Goal: Information Seeking & Learning: Learn about a topic

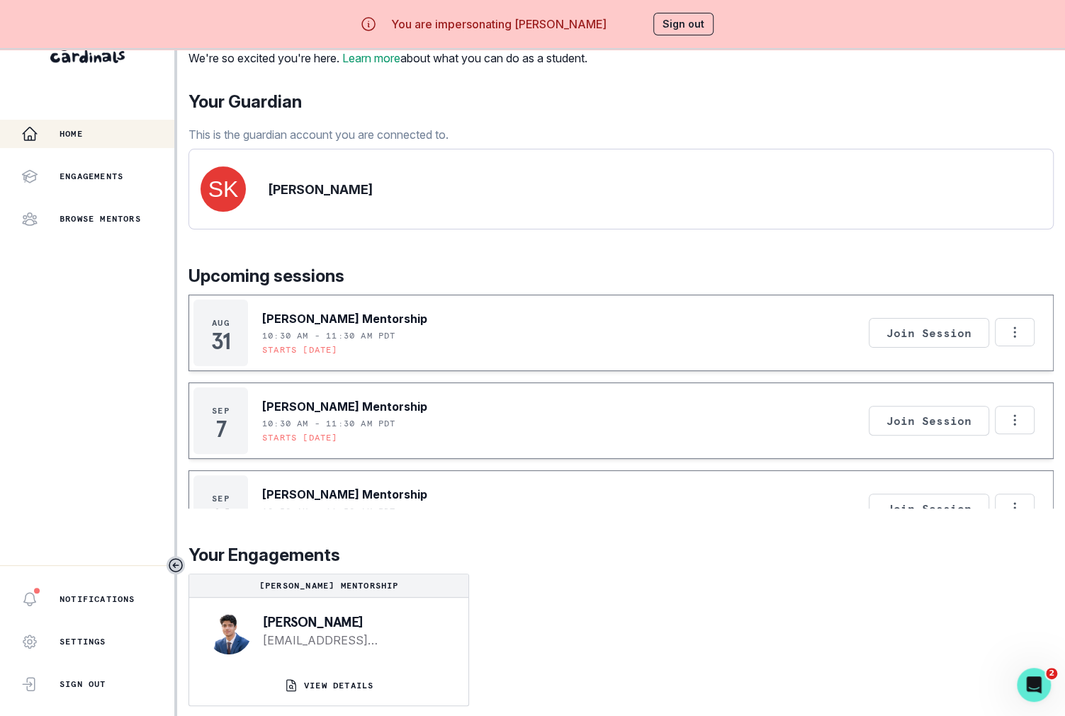
scroll to position [50, 0]
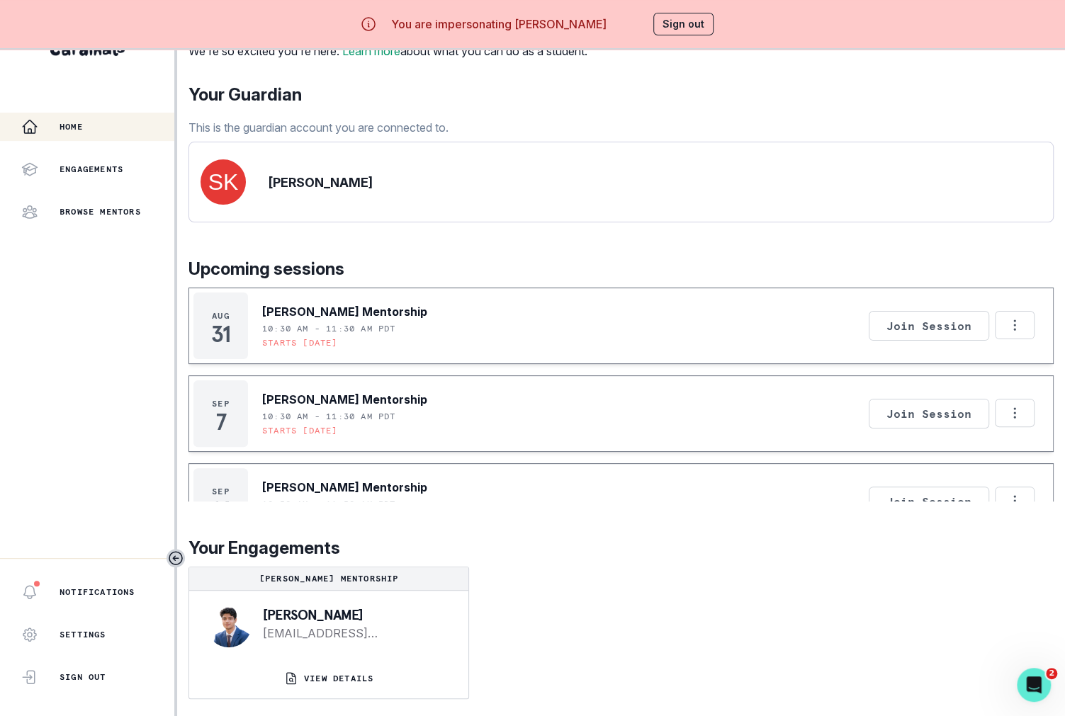
click at [337, 701] on div "night , [PERSON_NAME] We're so excited you're here. Learn more about what you c…" at bounding box center [620, 353] width 865 height 728
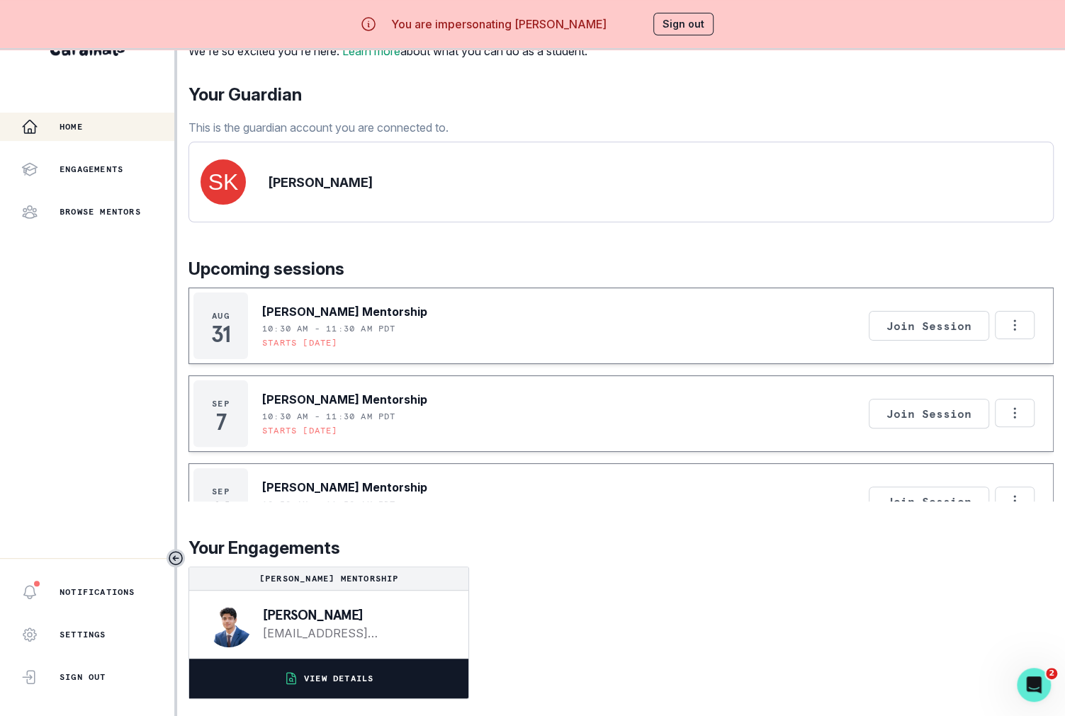
click at [337, 682] on p "VIEW DETAILS" at bounding box center [338, 678] width 69 height 11
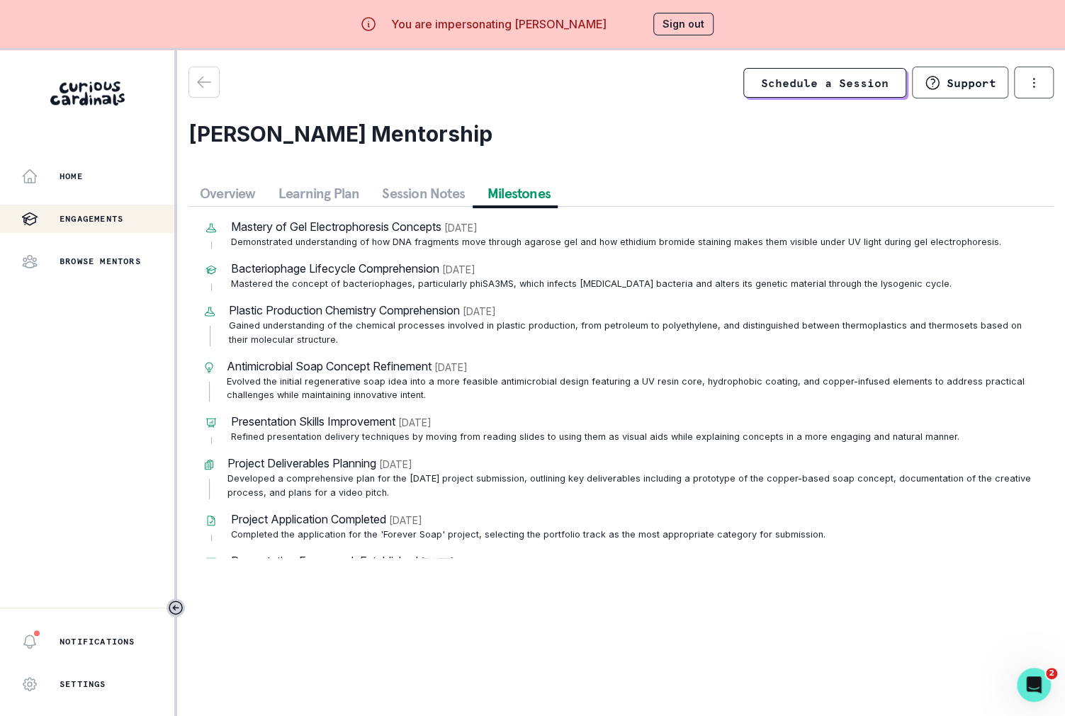
click at [497, 198] on button "Milestones" at bounding box center [519, 194] width 86 height 26
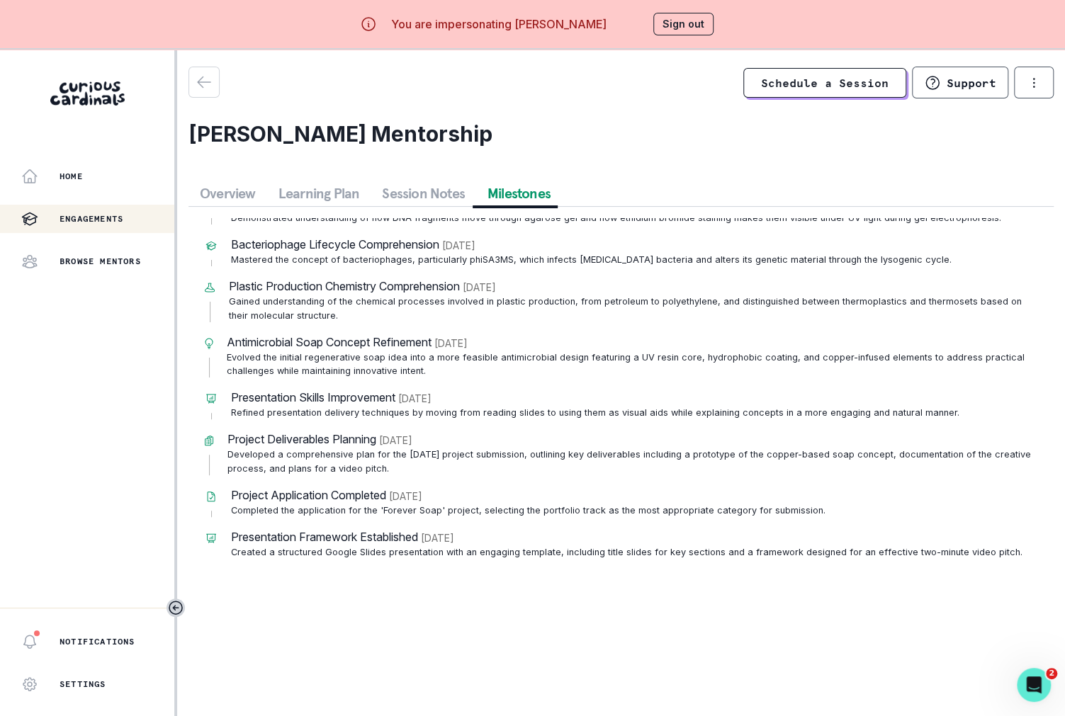
click at [410, 191] on button "Session Notes" at bounding box center [424, 194] width 106 height 26
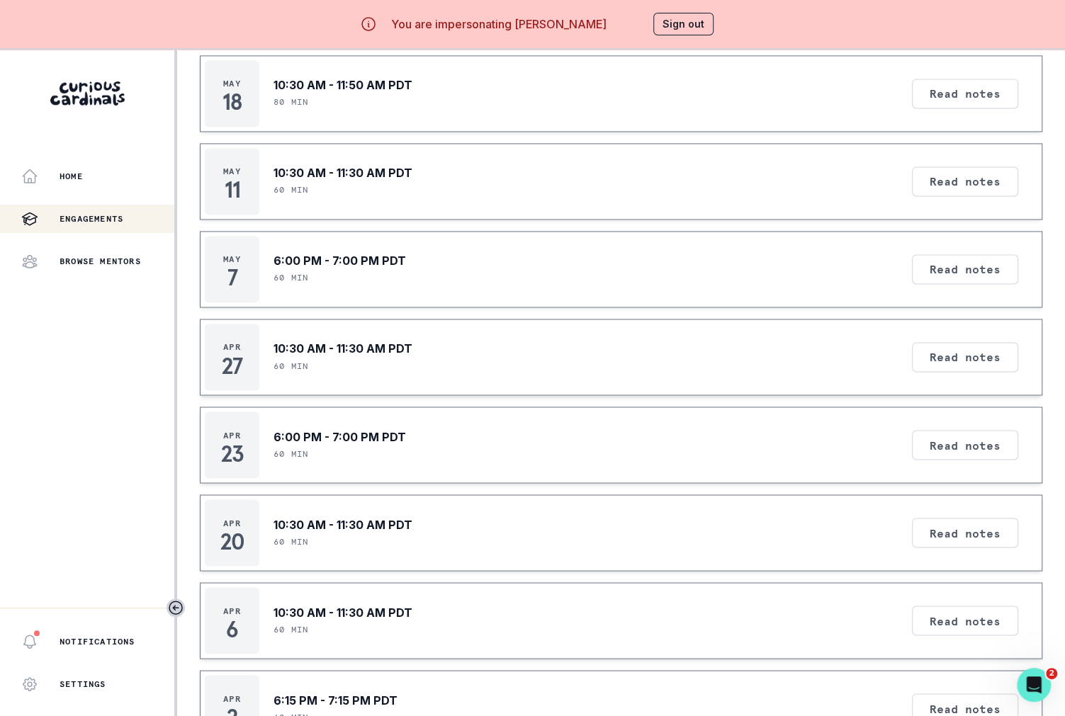
scroll to position [50, 0]
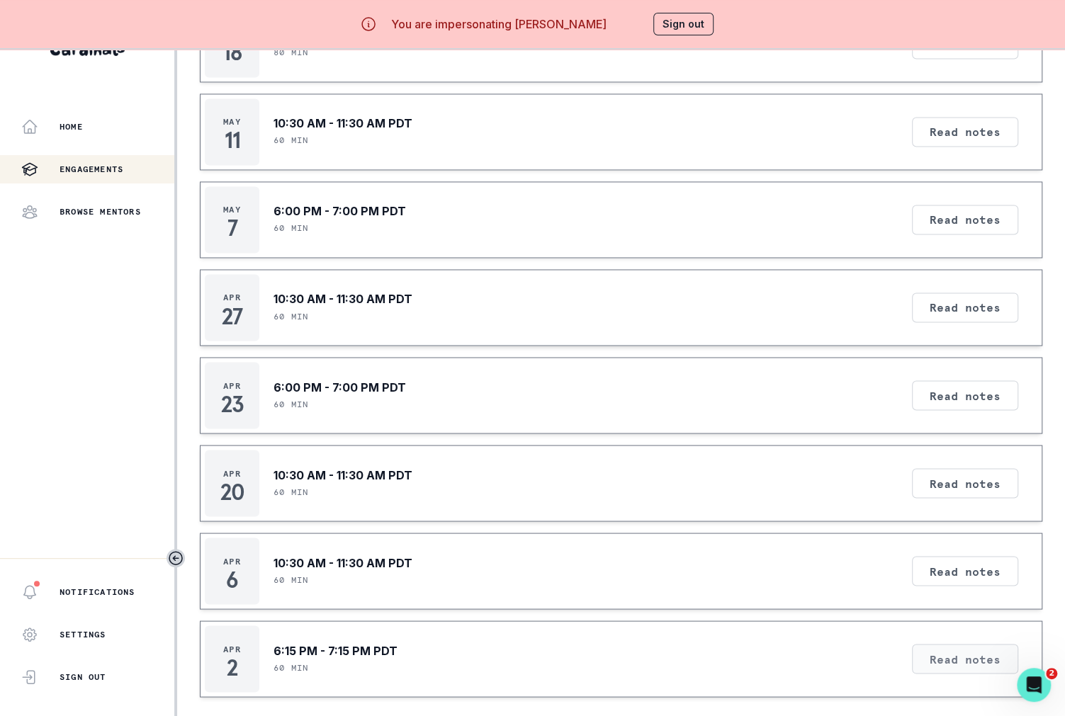
click at [959, 644] on button "Read notes" at bounding box center [965, 659] width 106 height 30
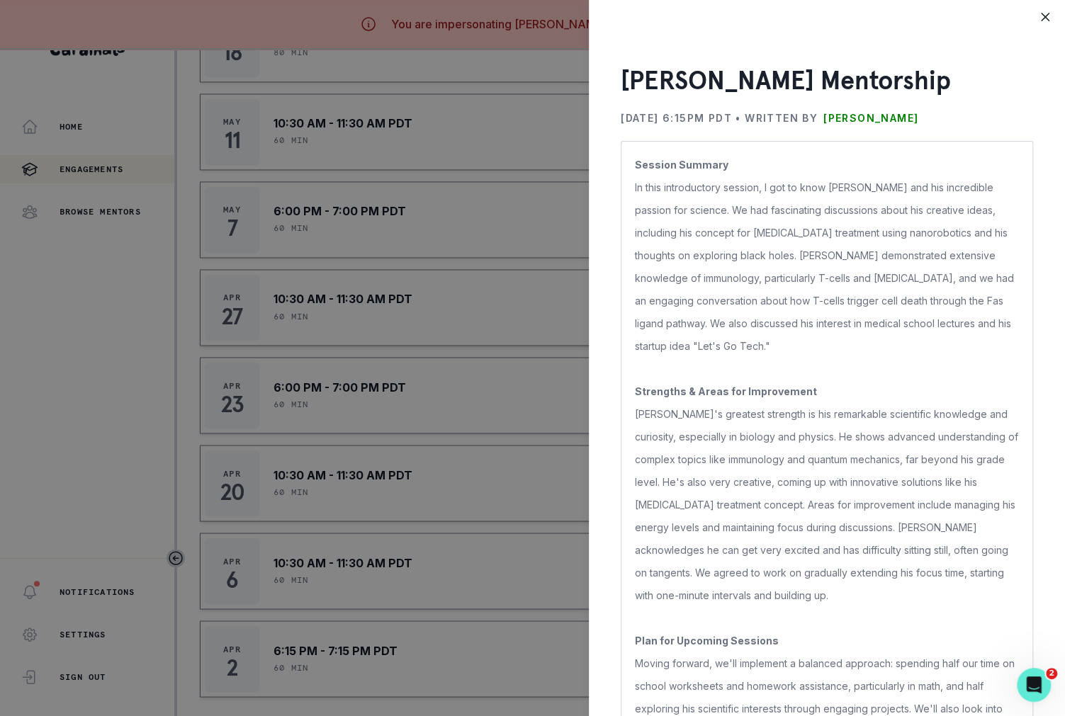
click at [410, 357] on div "[PERSON_NAME] Mentorship [DATE] 6:15PM PDT • Written by [PERSON_NAME] Session S…" at bounding box center [532, 358] width 1065 height 716
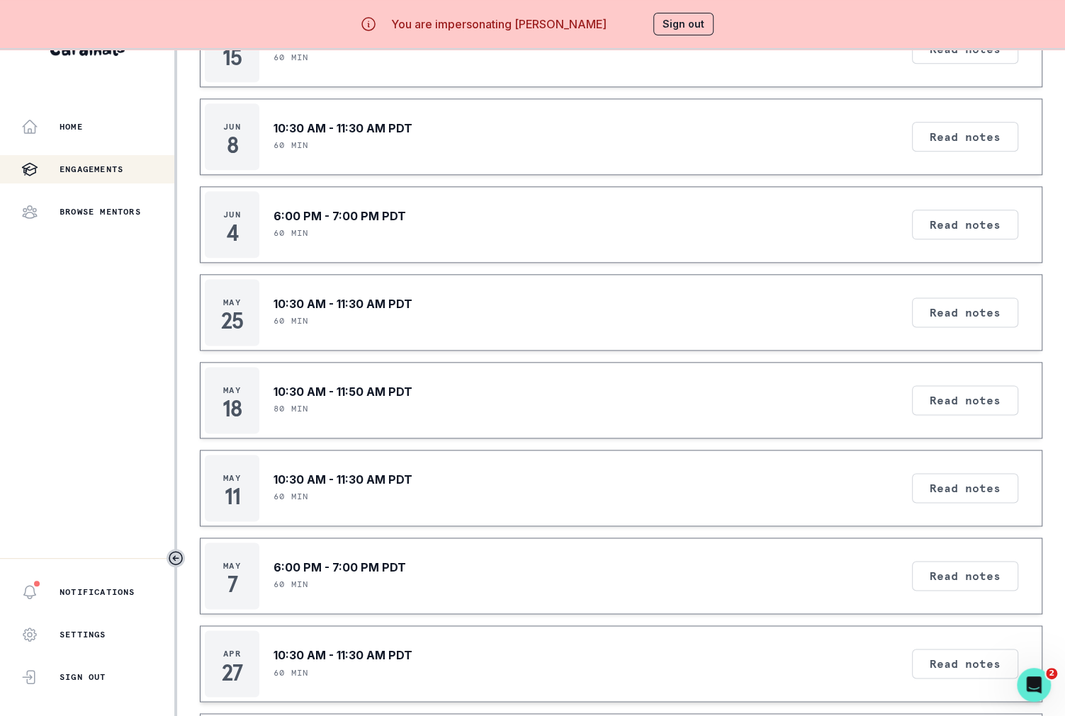
scroll to position [0, 0]
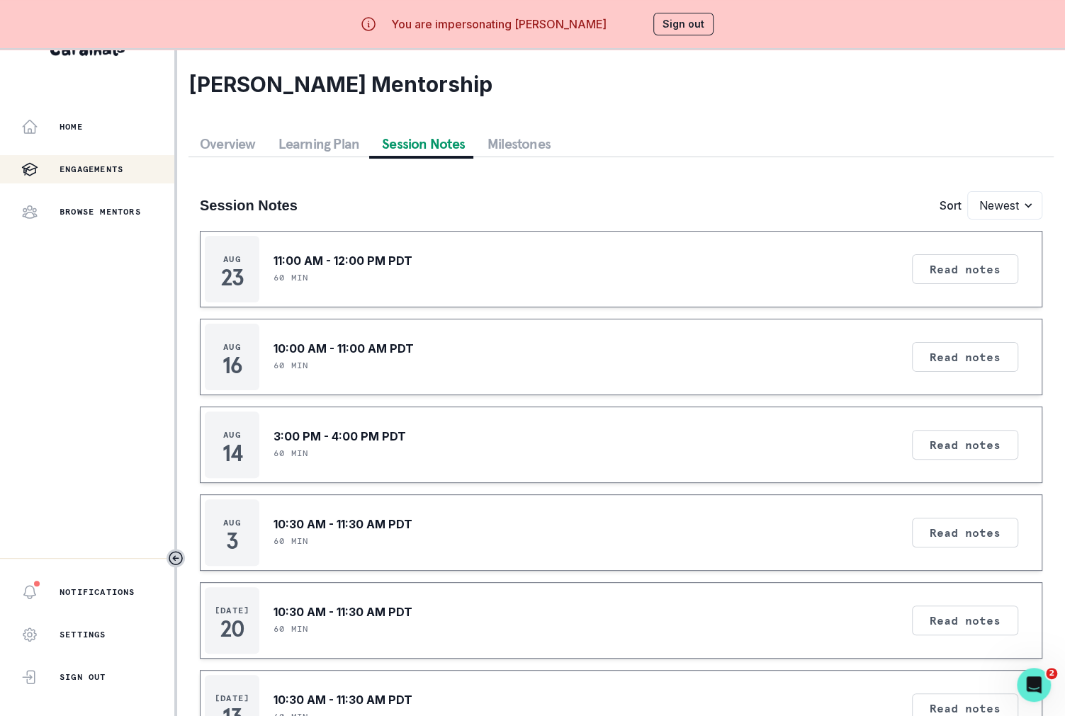
click at [670, 16] on button "Sign out" at bounding box center [683, 24] width 60 height 23
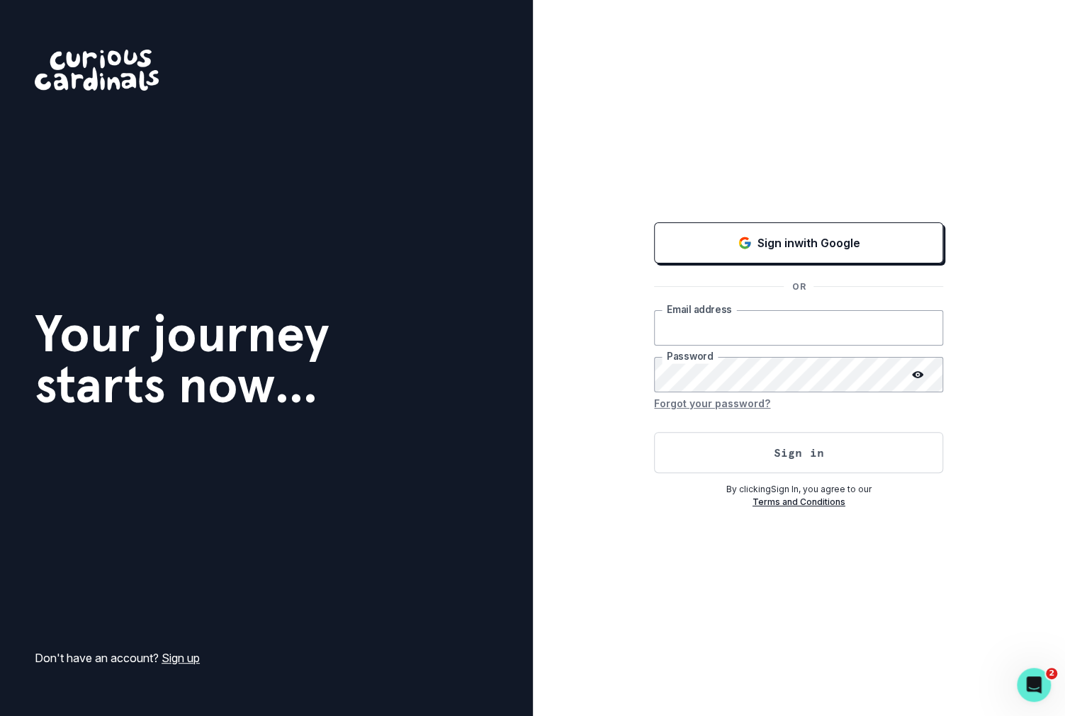
type input "[PERSON_NAME][EMAIL_ADDRESS][DOMAIN_NAME]"
click at [757, 446] on button "Sign in" at bounding box center [798, 452] width 289 height 41
